Goal: Check status: Check status

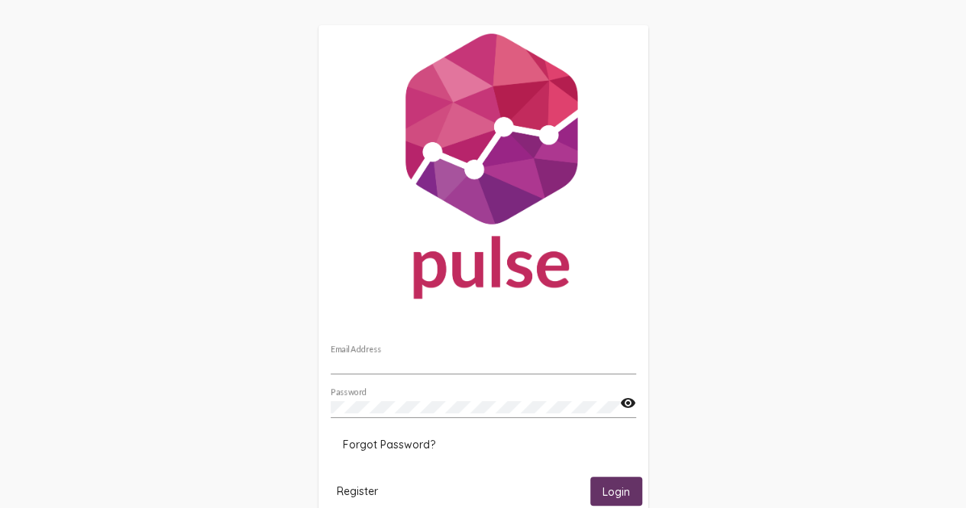
type input "[PERSON_NAME][EMAIL_ADDRESS][PERSON_NAME][PERSON_NAME][DOMAIN_NAME]"
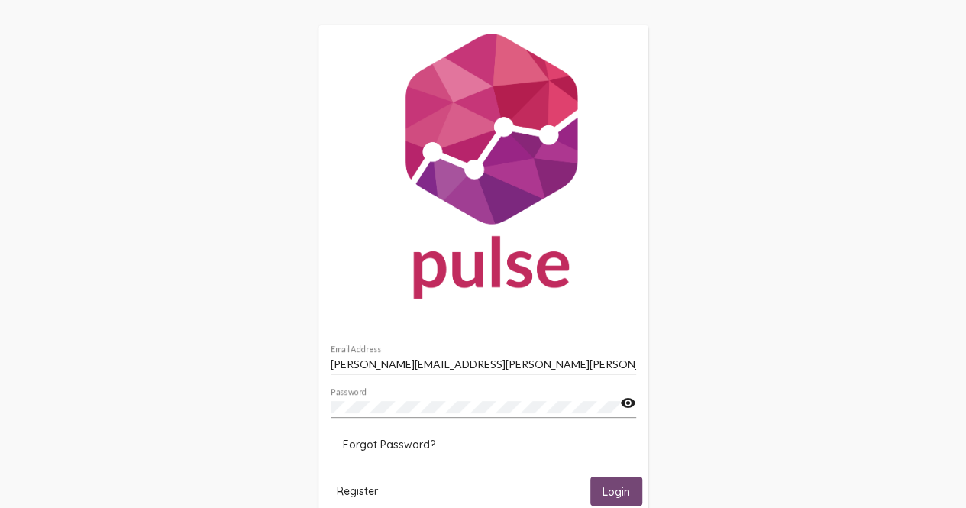
click at [600, 481] on button "Login" at bounding box center [616, 490] width 52 height 28
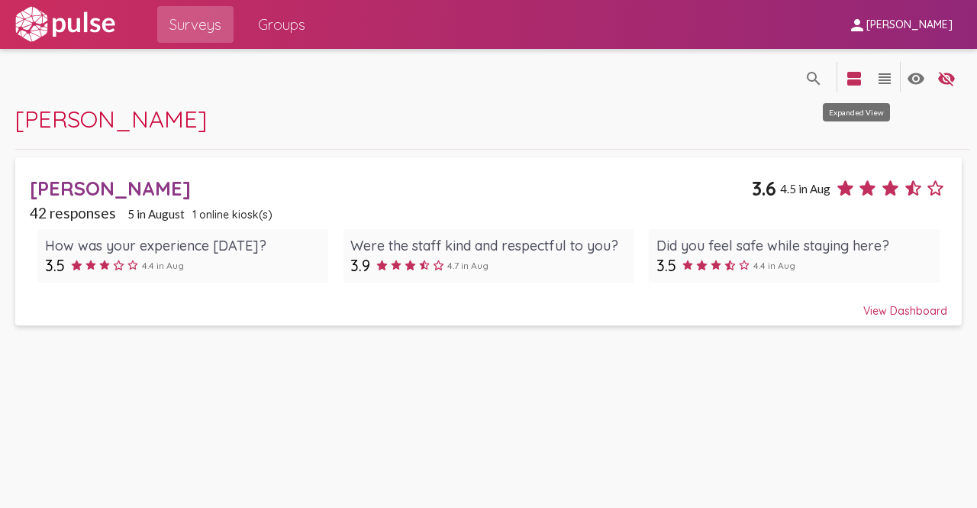
click at [863, 77] on mat-icon "view_agenda" at bounding box center [854, 78] width 18 height 18
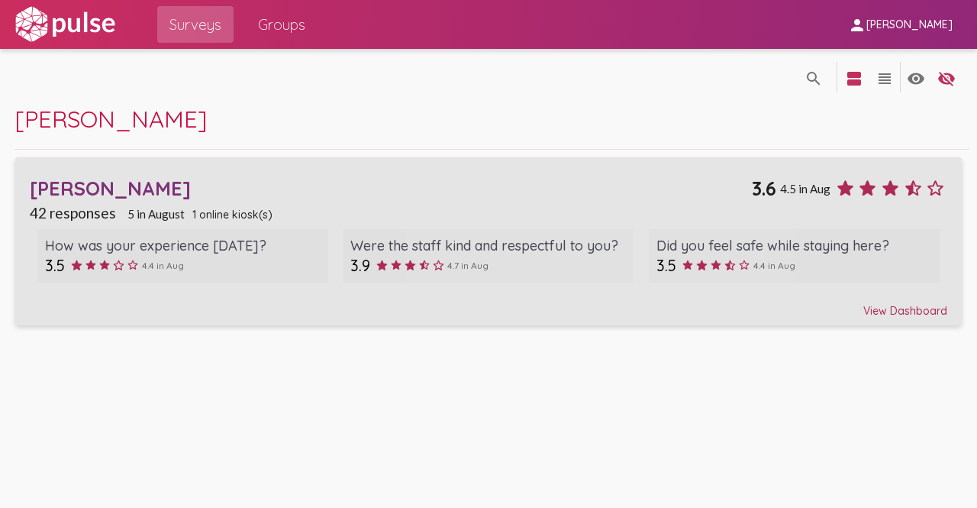
click at [188, 253] on div "How was your experience [DATE]?" at bounding box center [183, 246] width 276 height 18
